Goal: Information Seeking & Learning: Learn about a topic

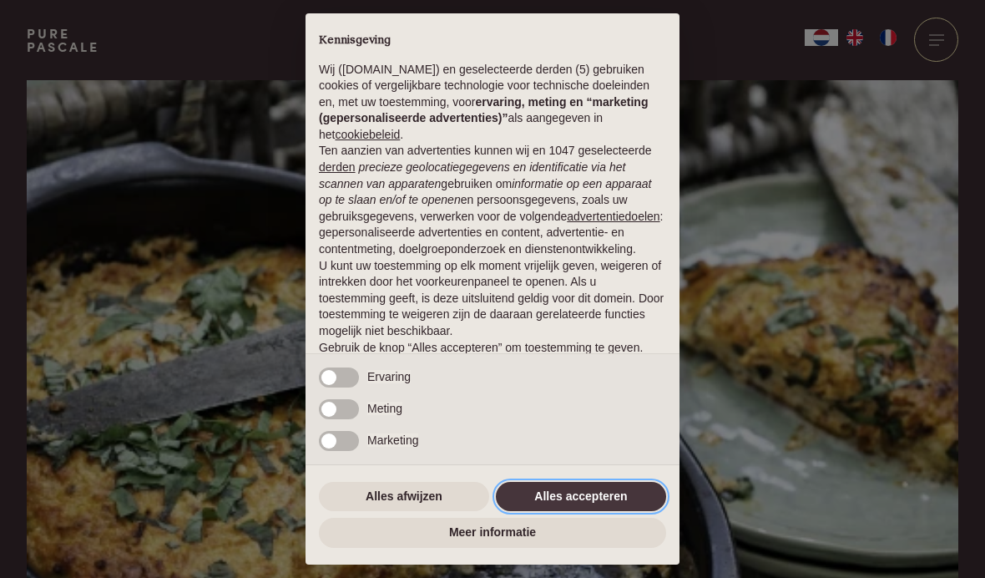
click at [609, 501] on button "Alles accepteren" at bounding box center [581, 497] width 170 height 30
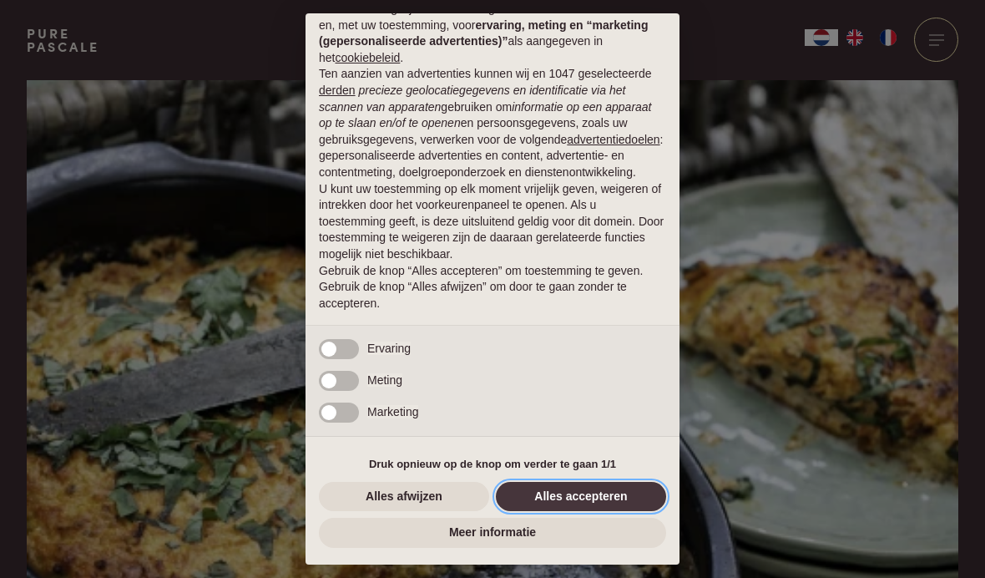
click at [588, 499] on button "Alles accepteren" at bounding box center [581, 497] width 170 height 30
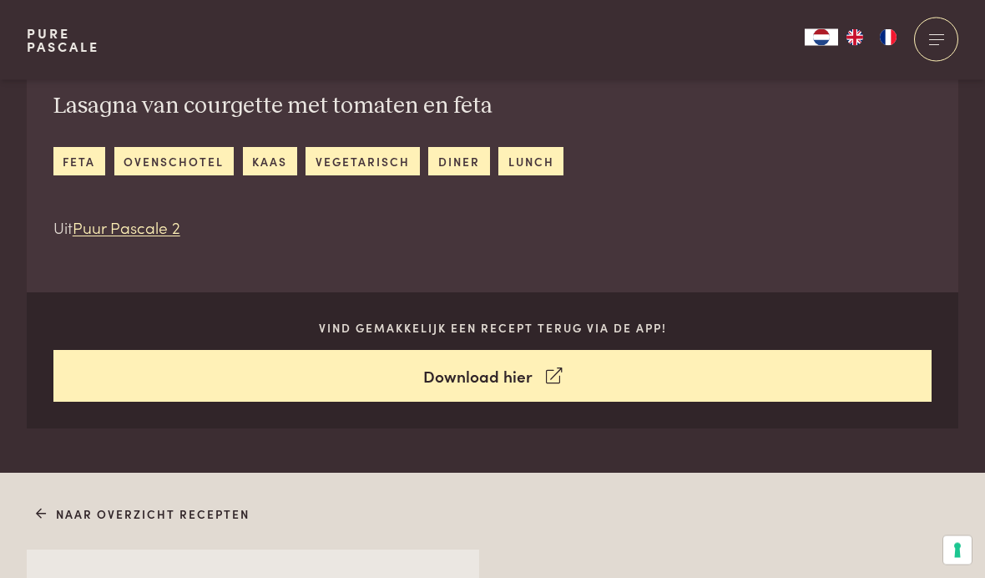
scroll to position [651, 0]
click at [929, 43] on div at bounding box center [936, 40] width 44 height 44
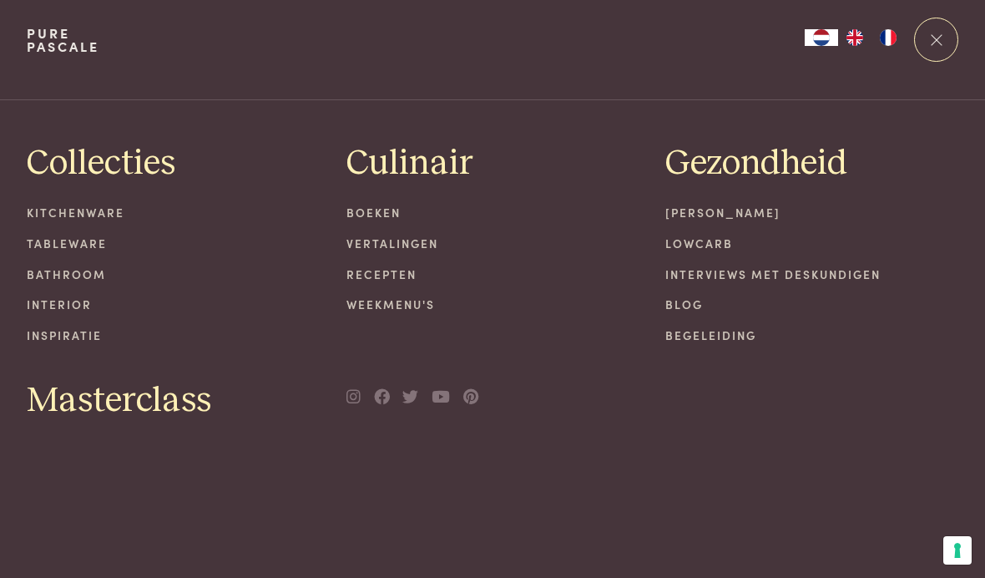
click at [99, 249] on link "Tableware" at bounding box center [173, 244] width 293 height 18
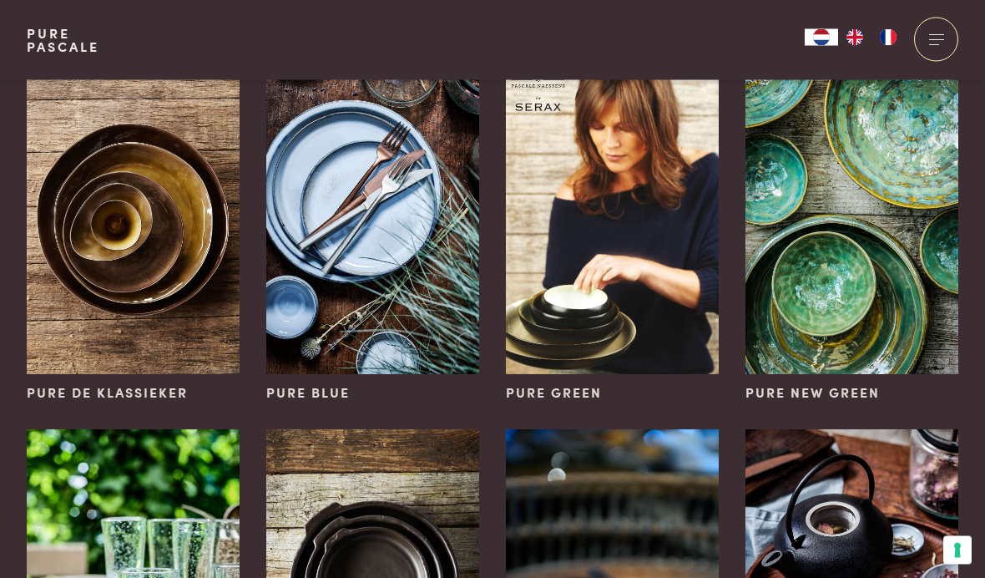
scroll to position [168, 0]
click at [619, 288] on img at bounding box center [612, 214] width 213 height 320
click at [868, 240] on img at bounding box center [852, 214] width 213 height 320
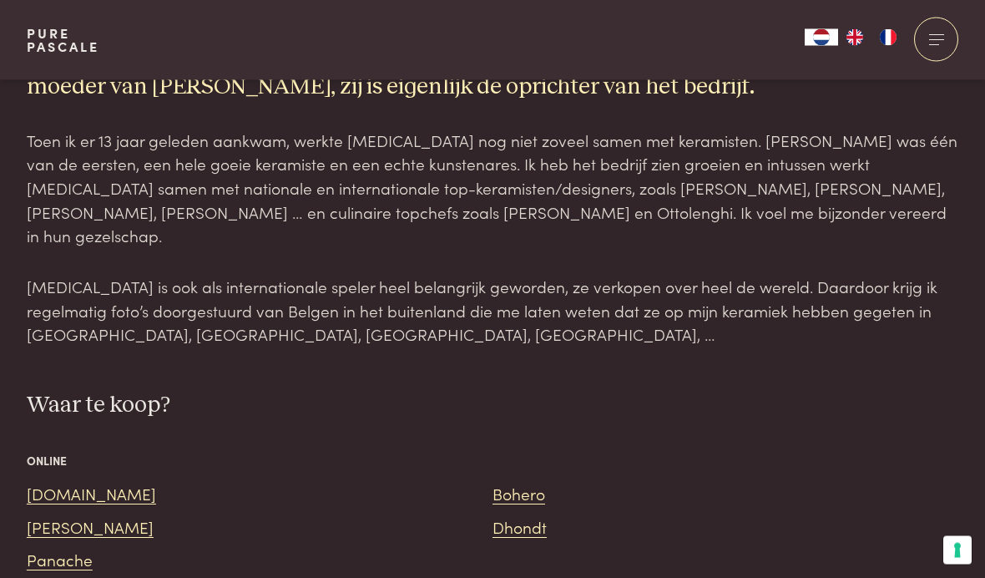
scroll to position [1071, 0]
click at [70, 482] on link "Bol.com" at bounding box center [91, 493] width 129 height 23
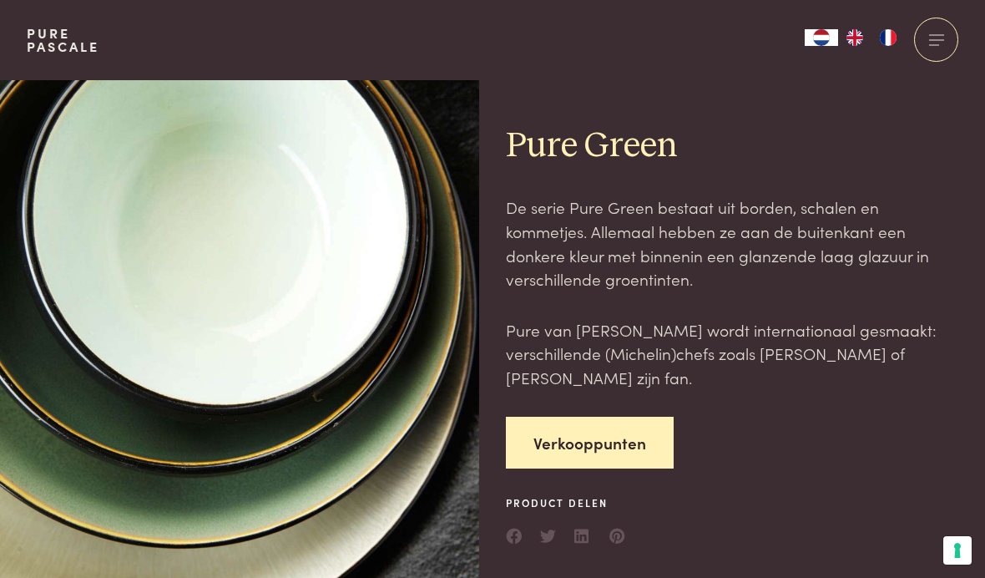
scroll to position [12, 0]
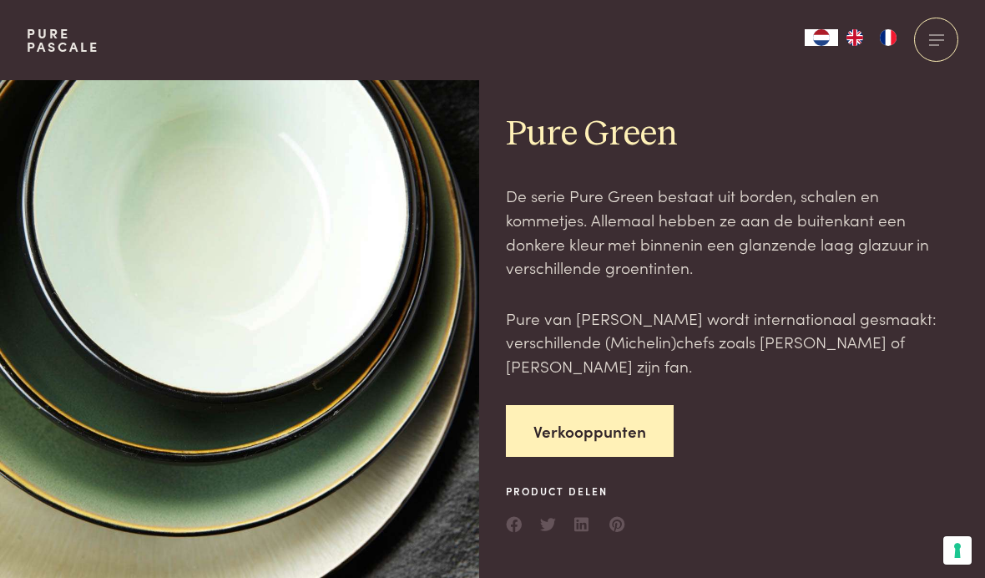
click at [628, 424] on link "Verkooppunten" at bounding box center [590, 431] width 168 height 53
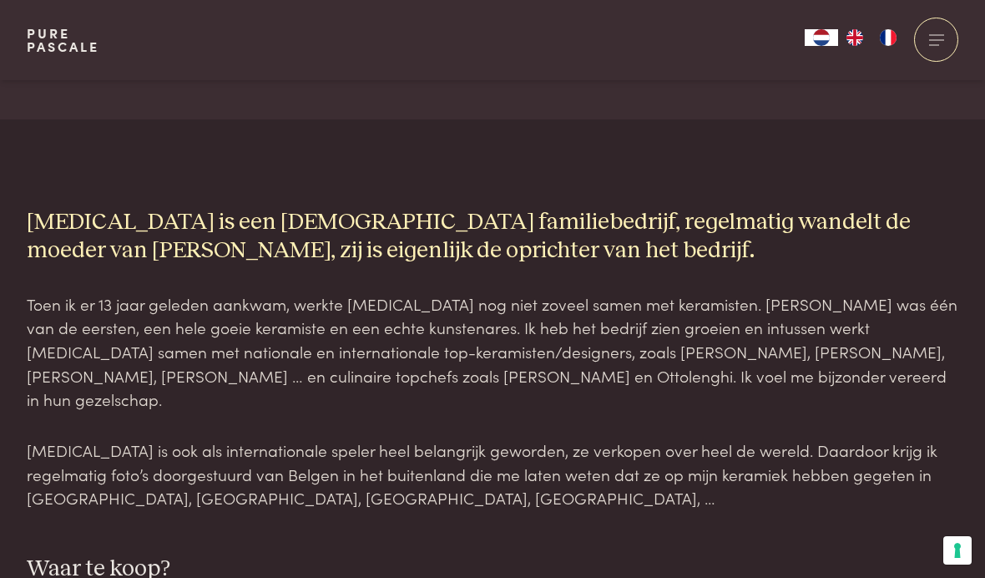
scroll to position [989, 0]
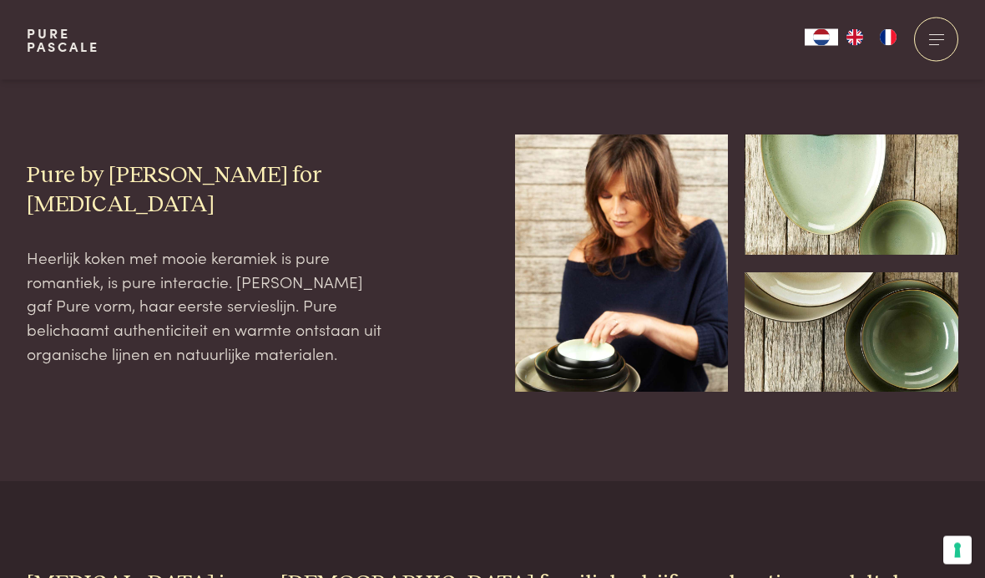
scroll to position [989, 0]
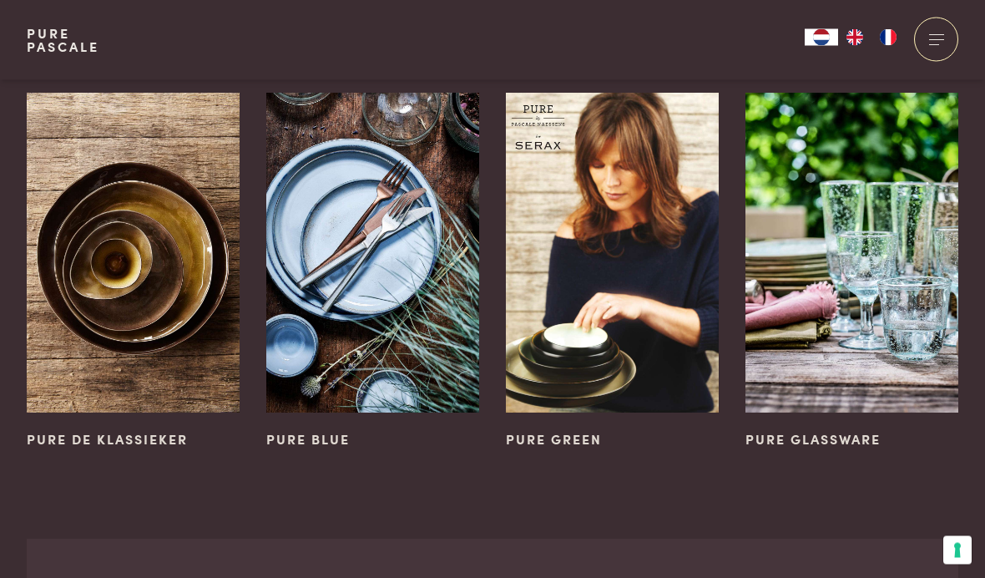
scroll to position [1006, 0]
click at [317, 257] on img at bounding box center [372, 253] width 213 height 320
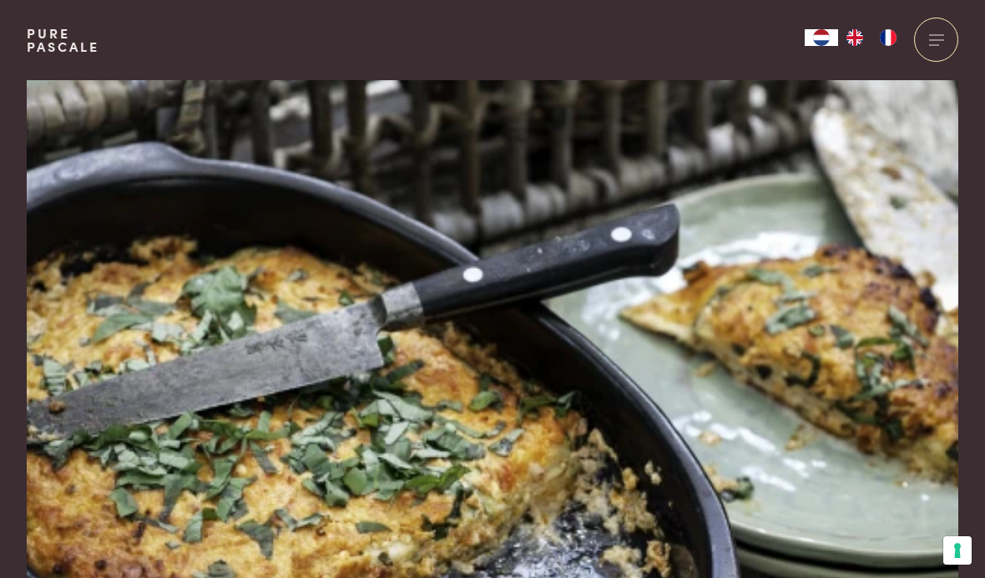
click at [935, 51] on div at bounding box center [936, 40] width 44 height 44
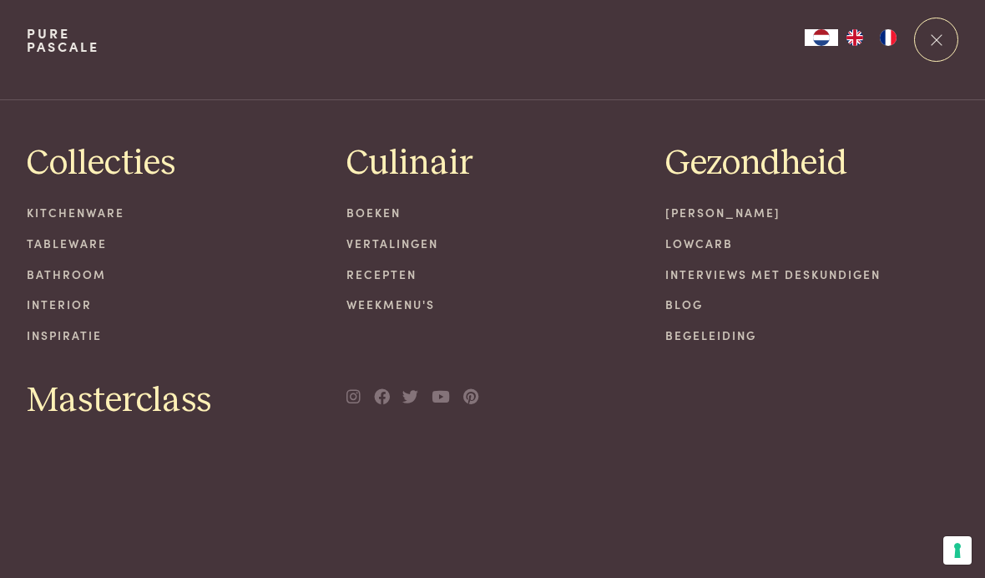
click at [100, 218] on link "Kitchenware" at bounding box center [173, 213] width 293 height 18
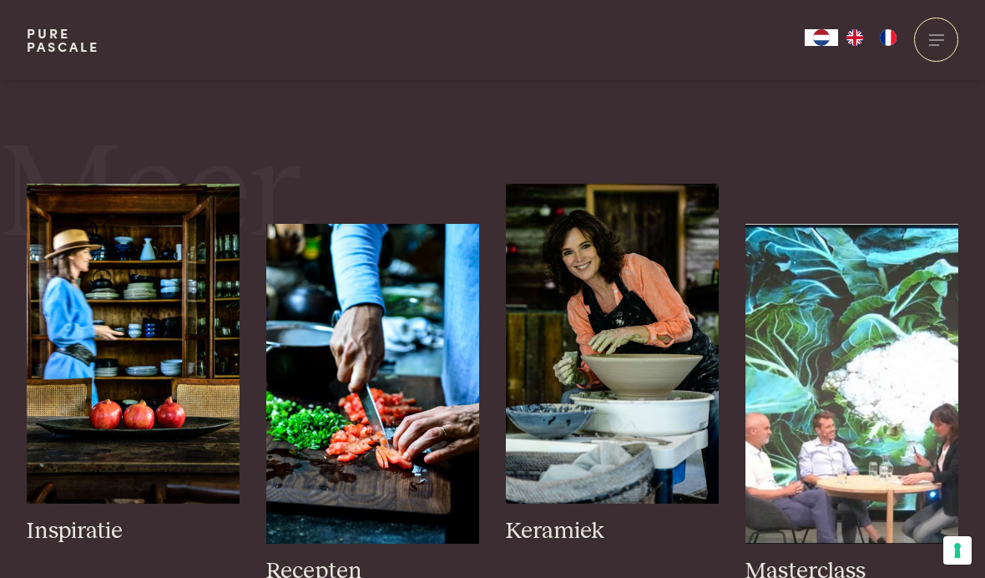
scroll to position [577, 0]
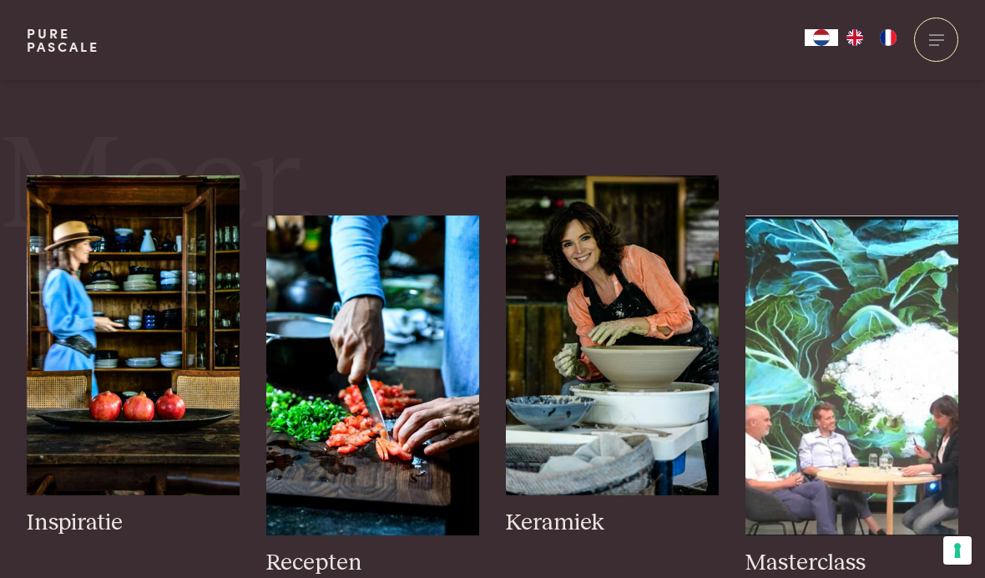
click at [585, 351] on img at bounding box center [612, 335] width 213 height 320
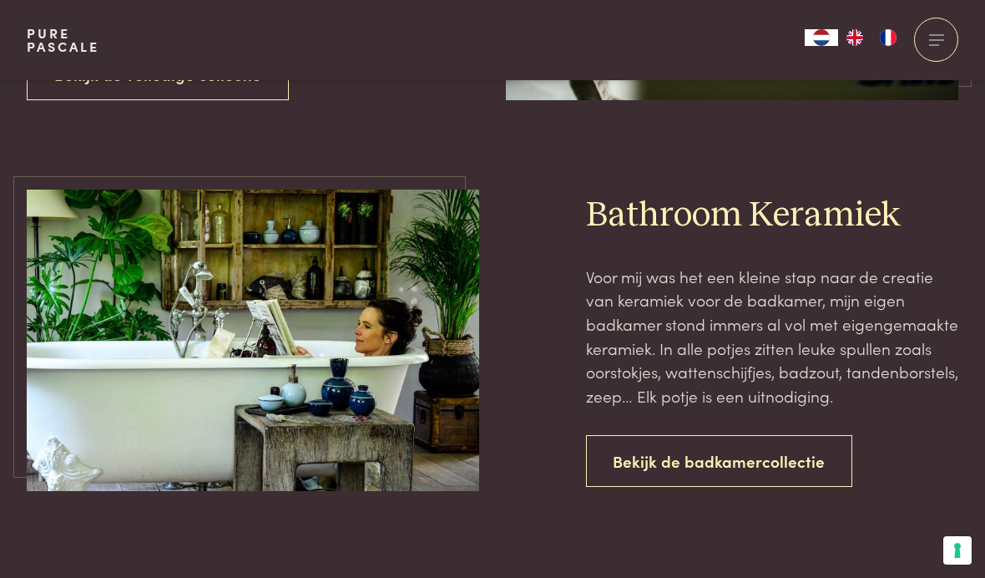
scroll to position [2302, 0]
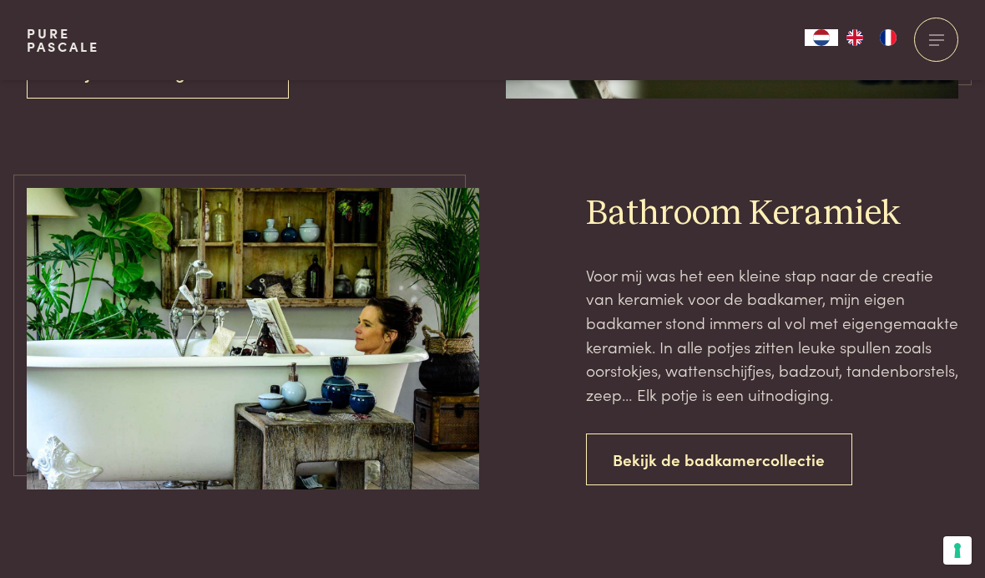
click at [757, 433] on link "Bekijk de badkamercollectie" at bounding box center [719, 459] width 267 height 53
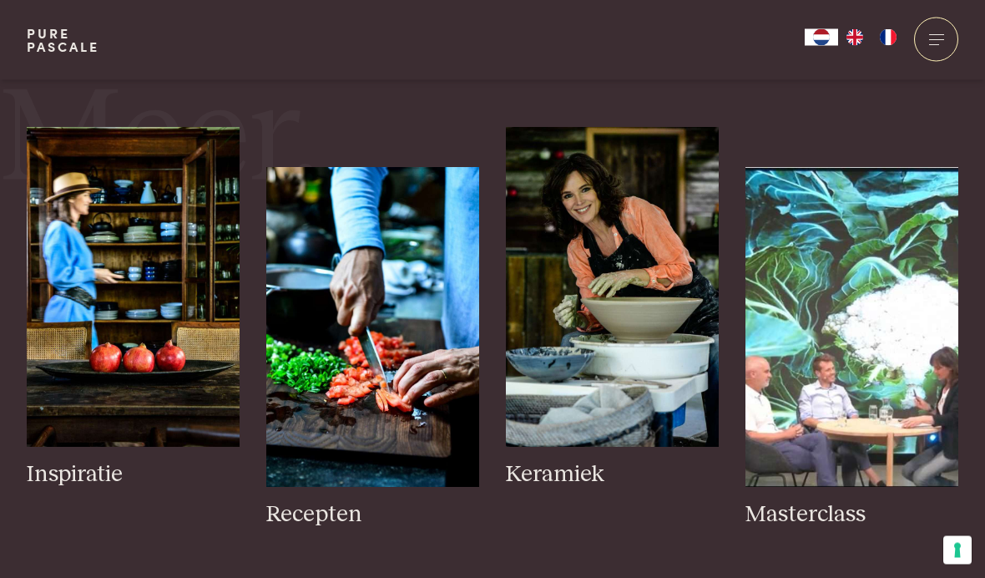
scroll to position [586, 0]
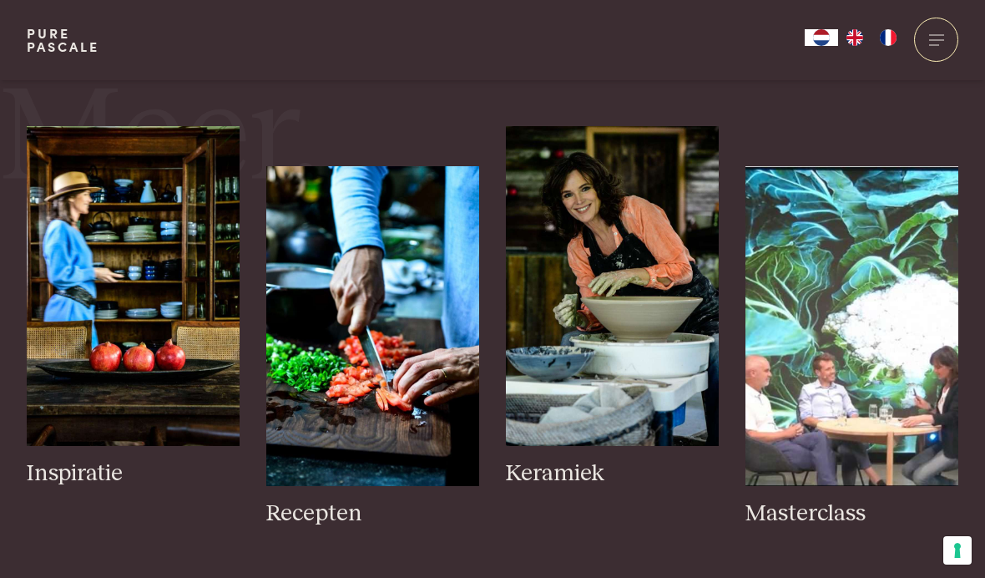
click at [362, 343] on img at bounding box center [372, 326] width 213 height 320
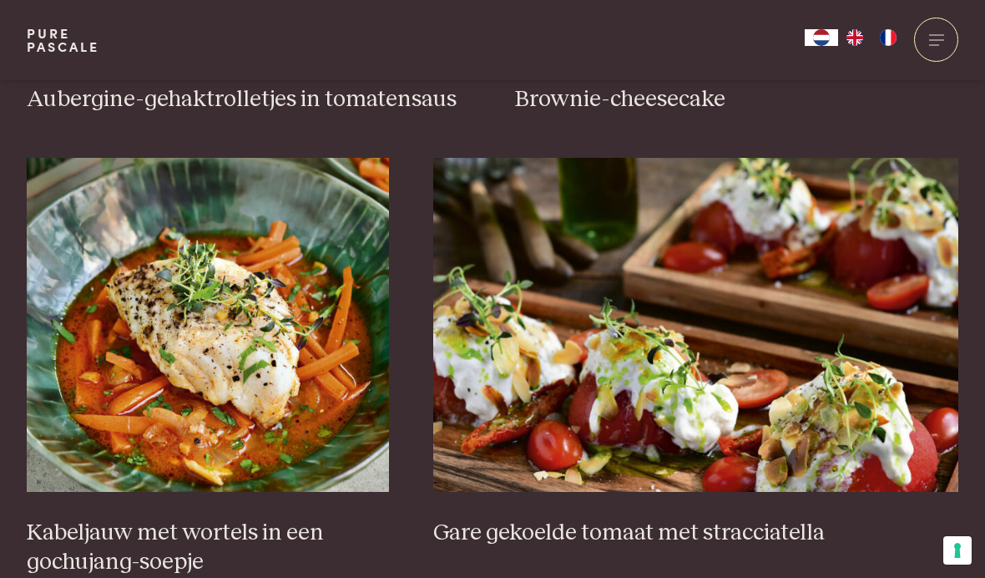
scroll to position [961, 0]
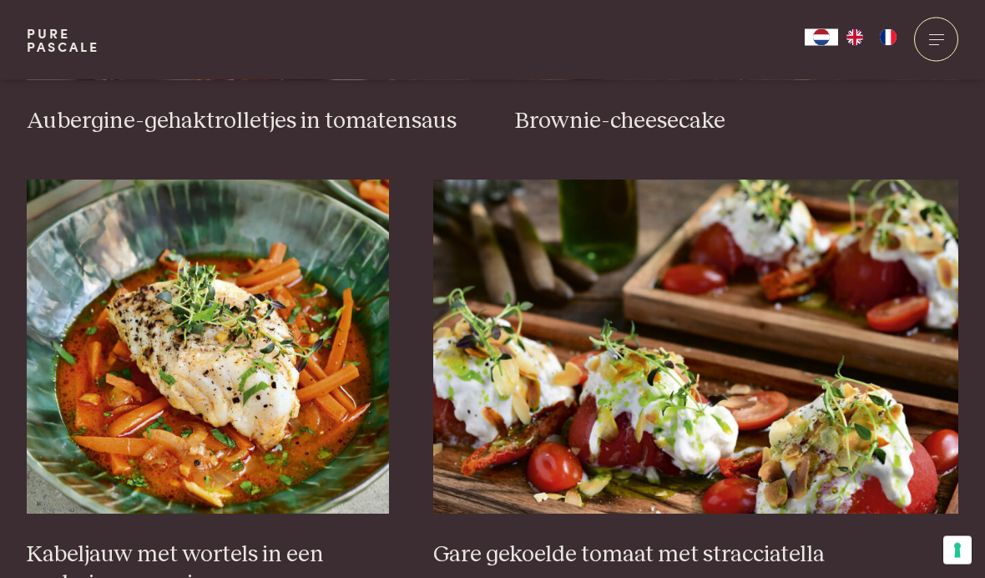
click at [256, 327] on img at bounding box center [208, 347] width 362 height 334
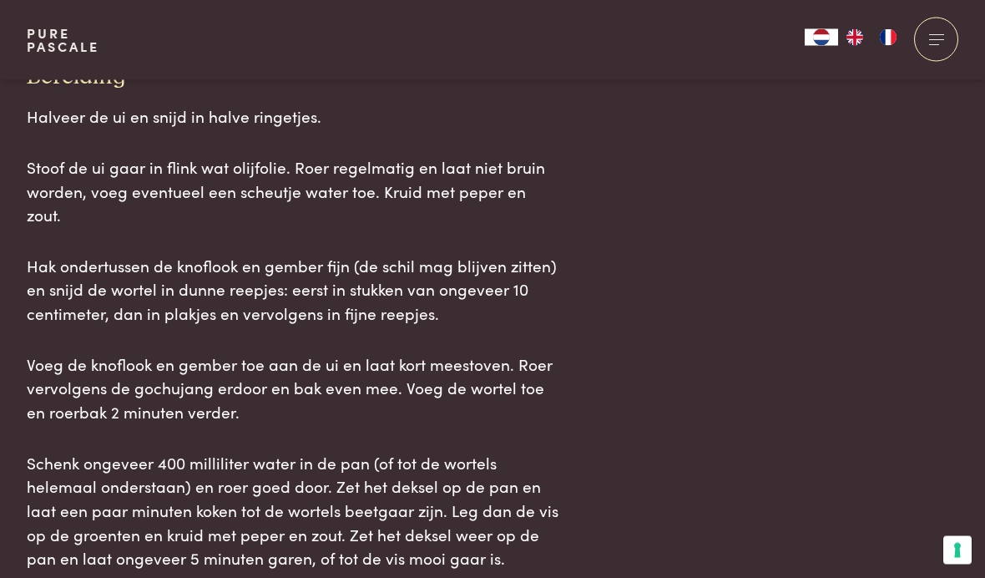
scroll to position [1855, 0]
click at [49, 115] on span "Halveer de ui en snijd in halve ringetjes." at bounding box center [174, 115] width 295 height 23
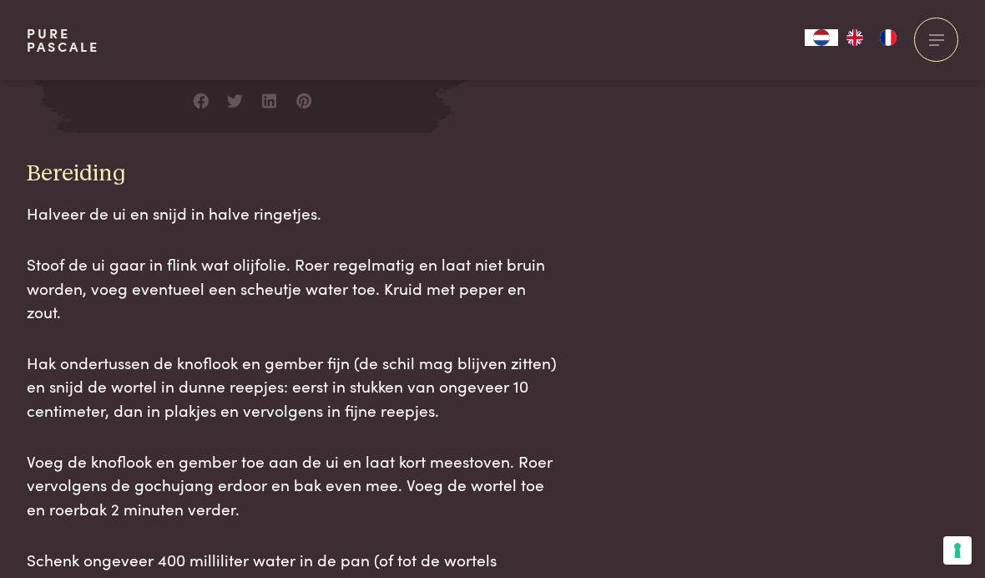
scroll to position [1762, 0]
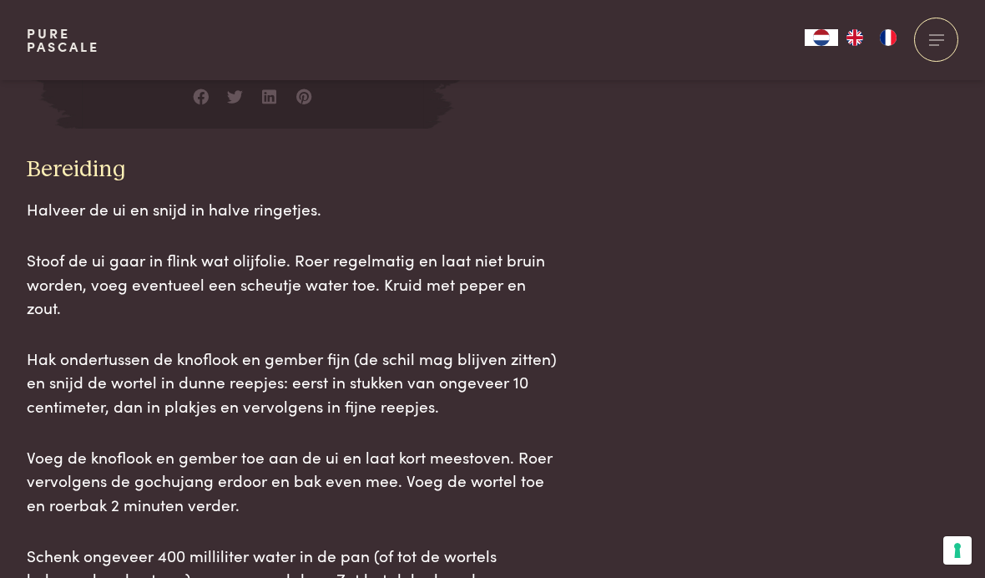
click at [735, 229] on div "Ingrediënten 2 kabeljauwhaasjes (zie tip) 1 grote ui 200 g grote wortels 4 cm g…" at bounding box center [493, 108] width 932 height 1305
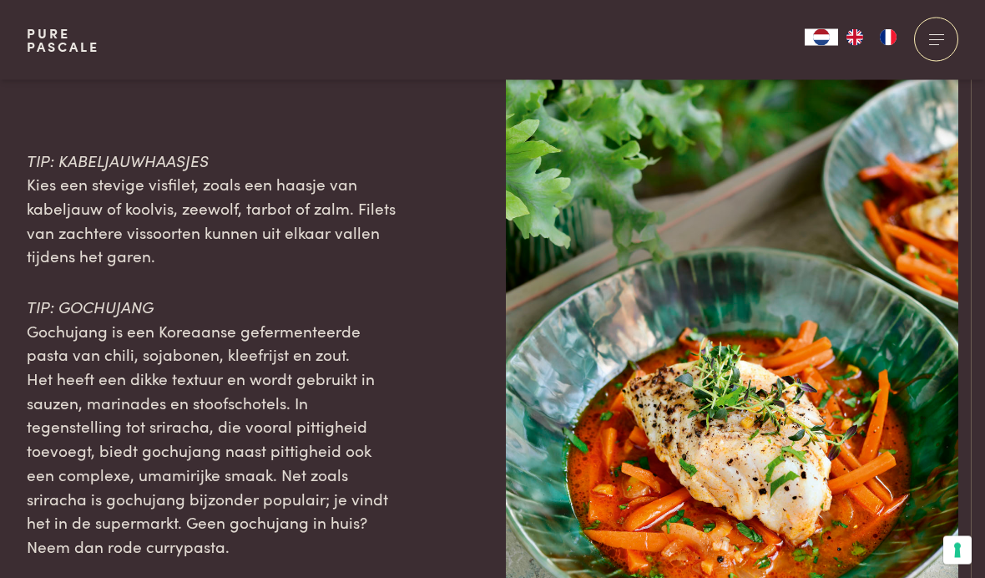
scroll to position [2687, 0]
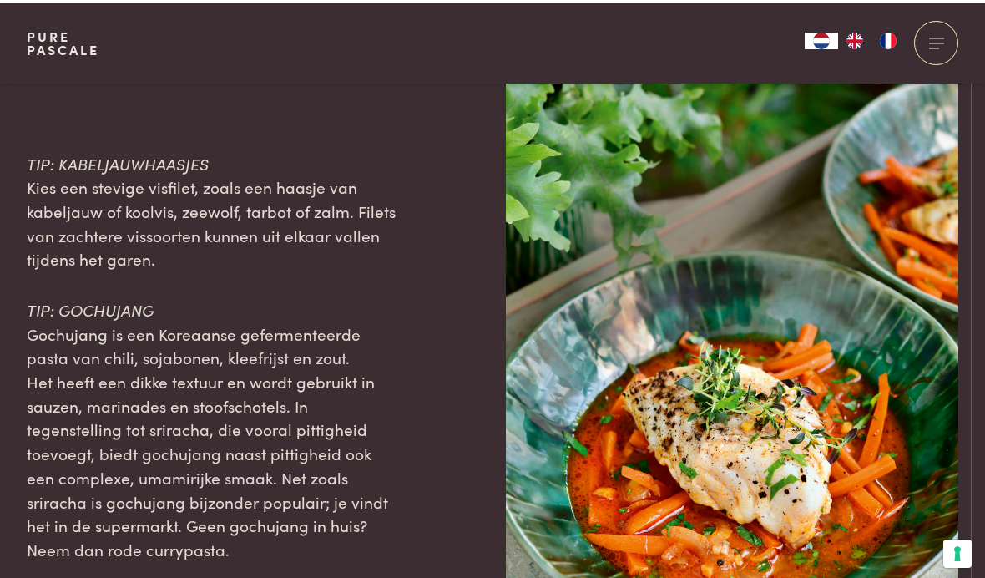
click at [28, 520] on div "TIP: KABELJAUWHAASJES Kies een stevige visfilet, zoals een haasje van kabeljauw…" at bounding box center [213, 353] width 373 height 679
